Goal: Information Seeking & Learning: Learn about a topic

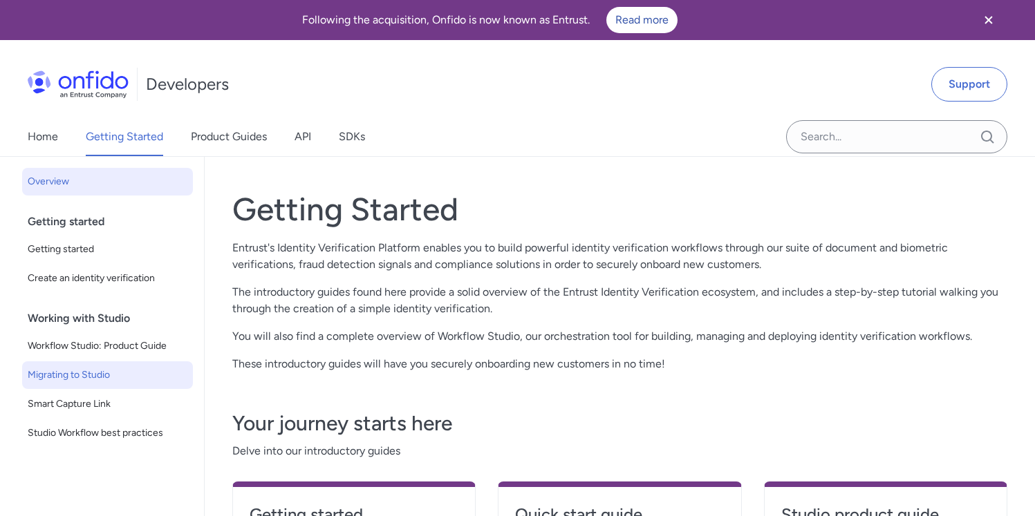
click at [122, 371] on span "Migrating to Studio" at bounding box center [108, 375] width 160 height 17
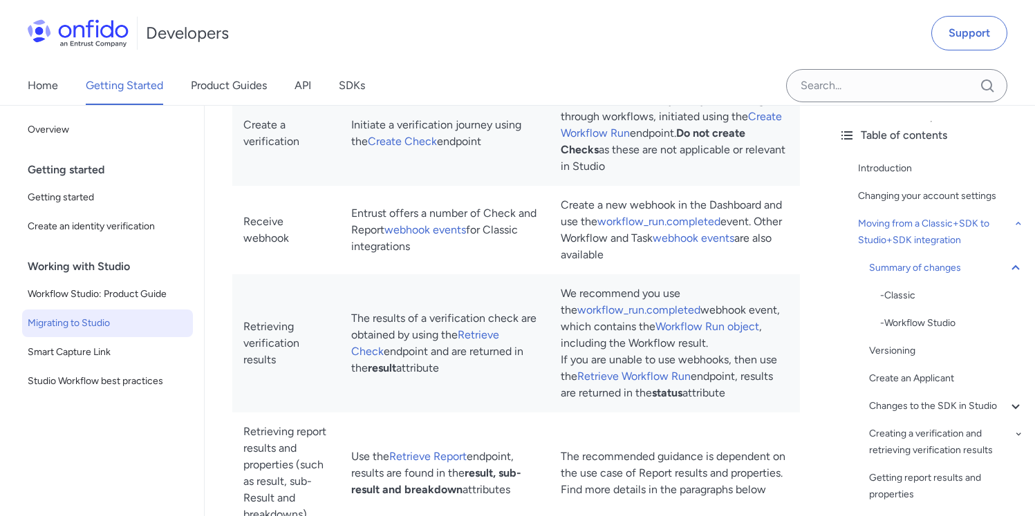
scroll to position [1565, 0]
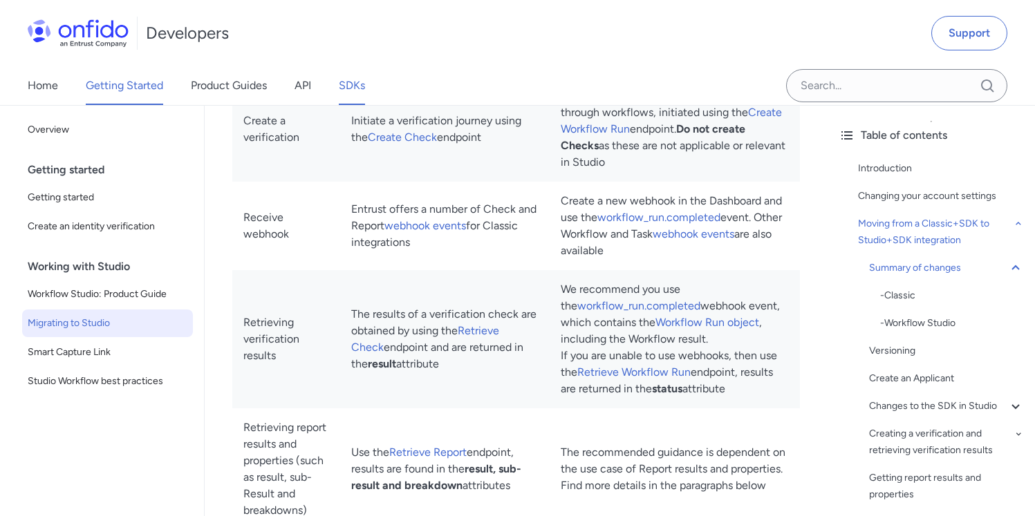
click at [353, 85] on link "SDKs" at bounding box center [352, 85] width 26 height 39
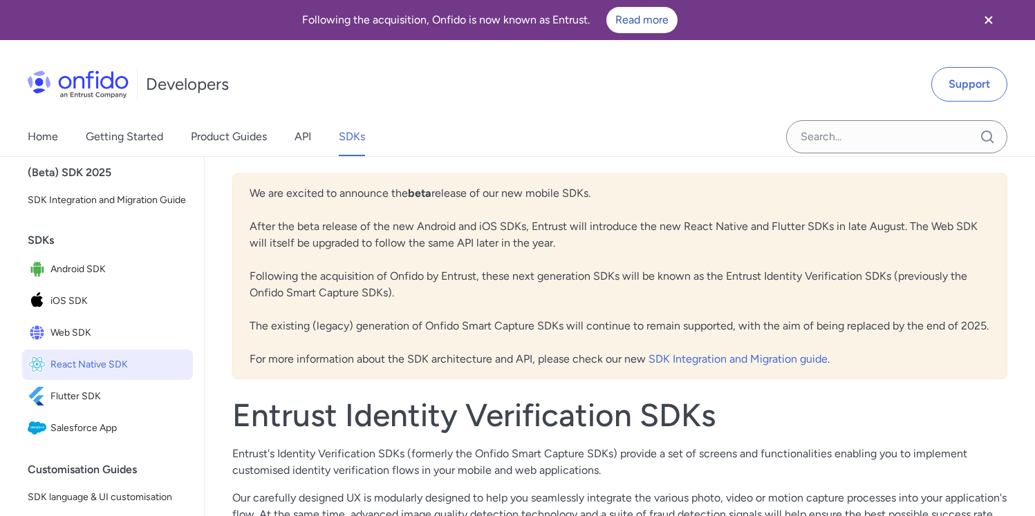
scroll to position [55, 0]
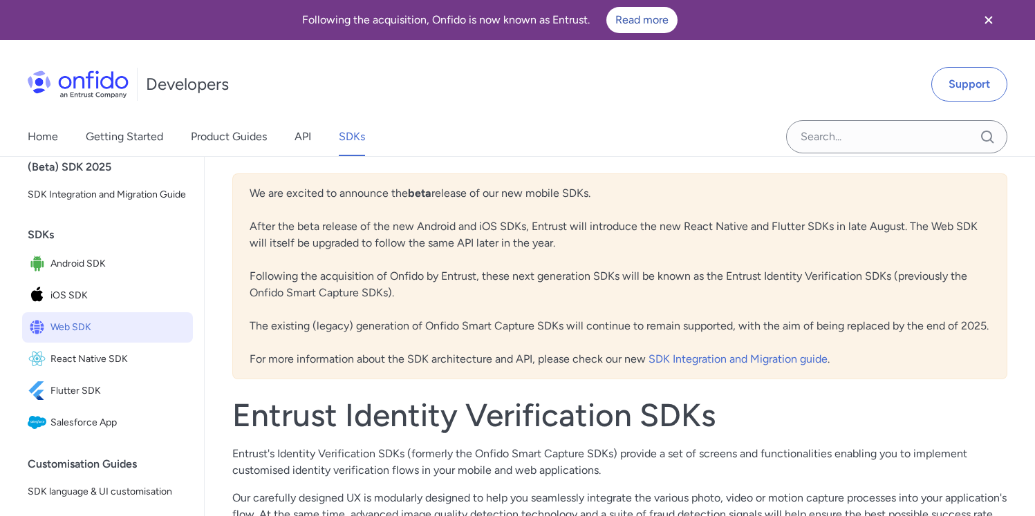
click at [97, 337] on span "Web SDK" at bounding box center [118, 327] width 137 height 19
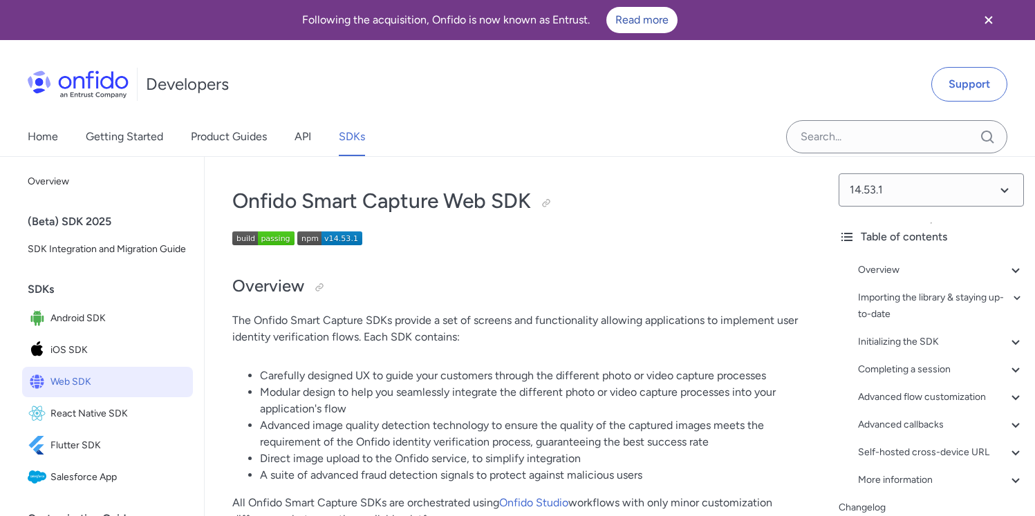
click at [348, 136] on link "SDKs" at bounding box center [352, 137] width 26 height 39
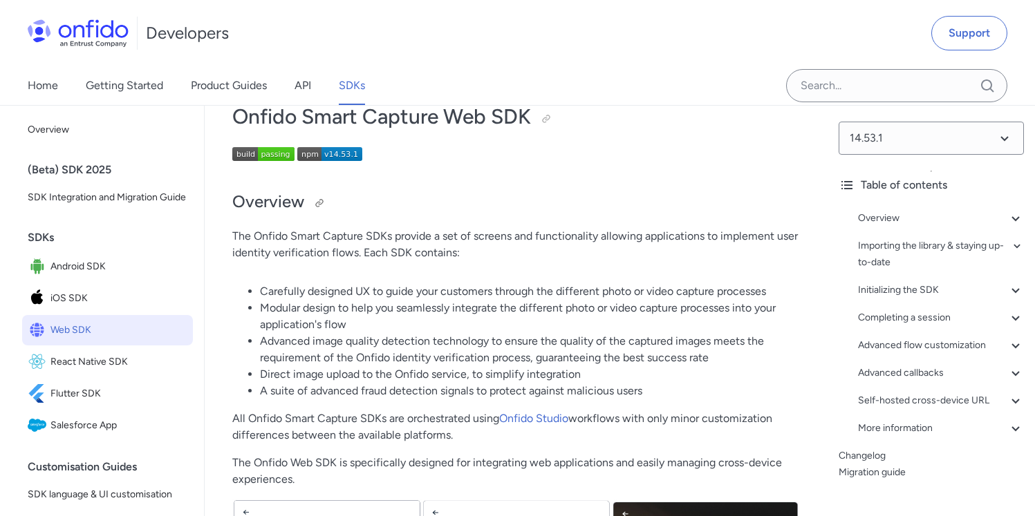
scroll to position [88, 0]
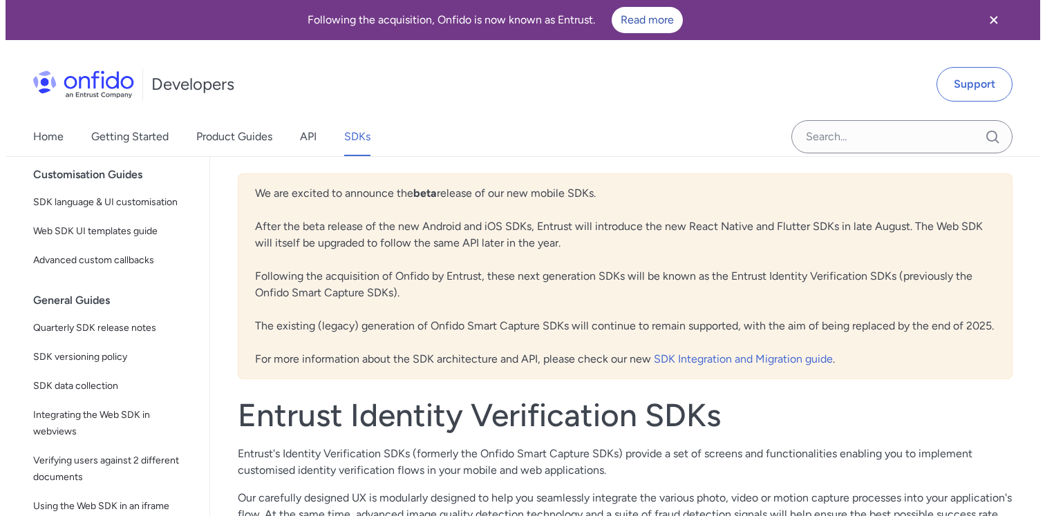
scroll to position [346, 0]
